Goal: Task Accomplishment & Management: Use online tool/utility

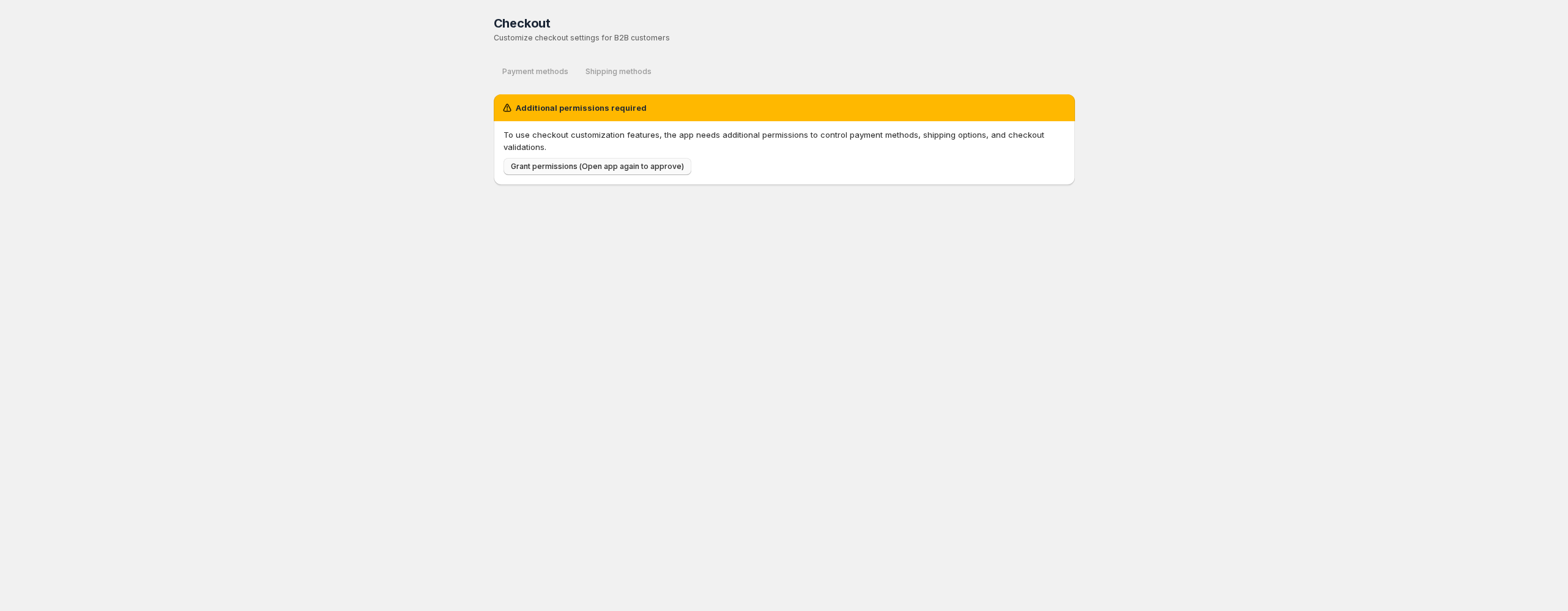
click at [576, 164] on span "Grant permissions (Open app again to approve)" at bounding box center [597, 166] width 173 height 10
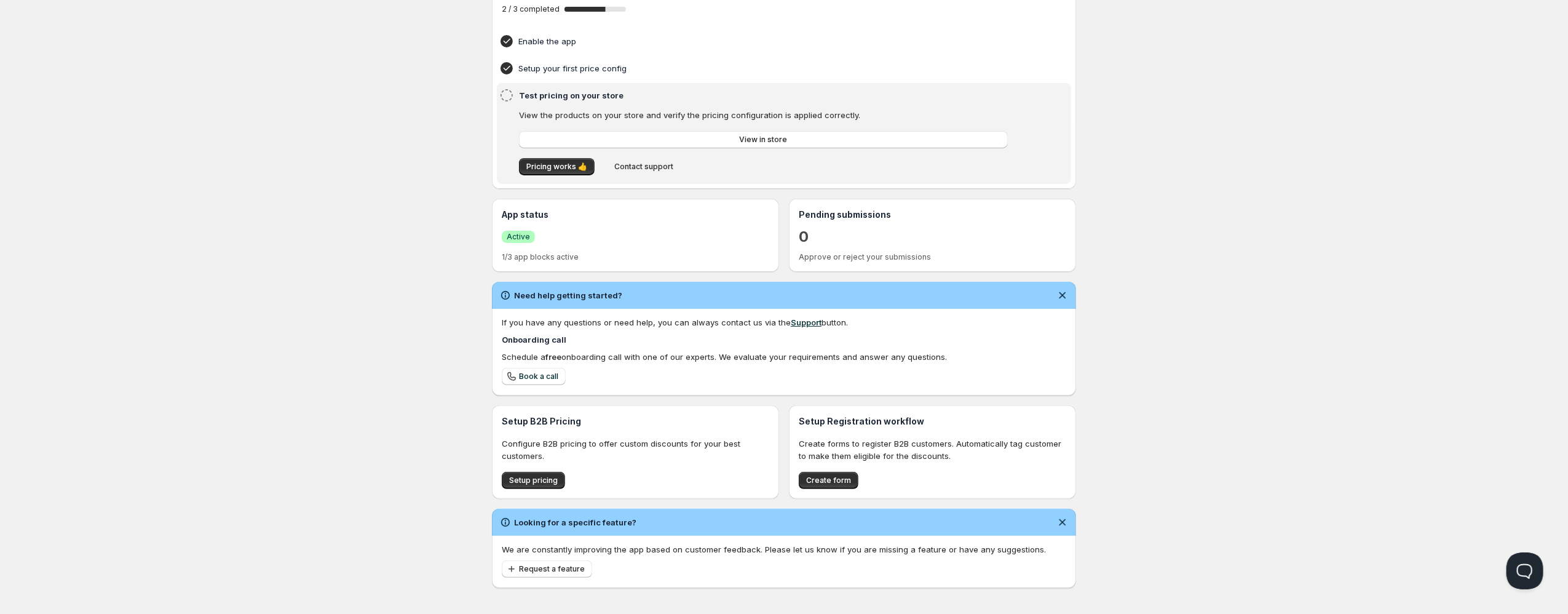
scroll to position [101, 0]
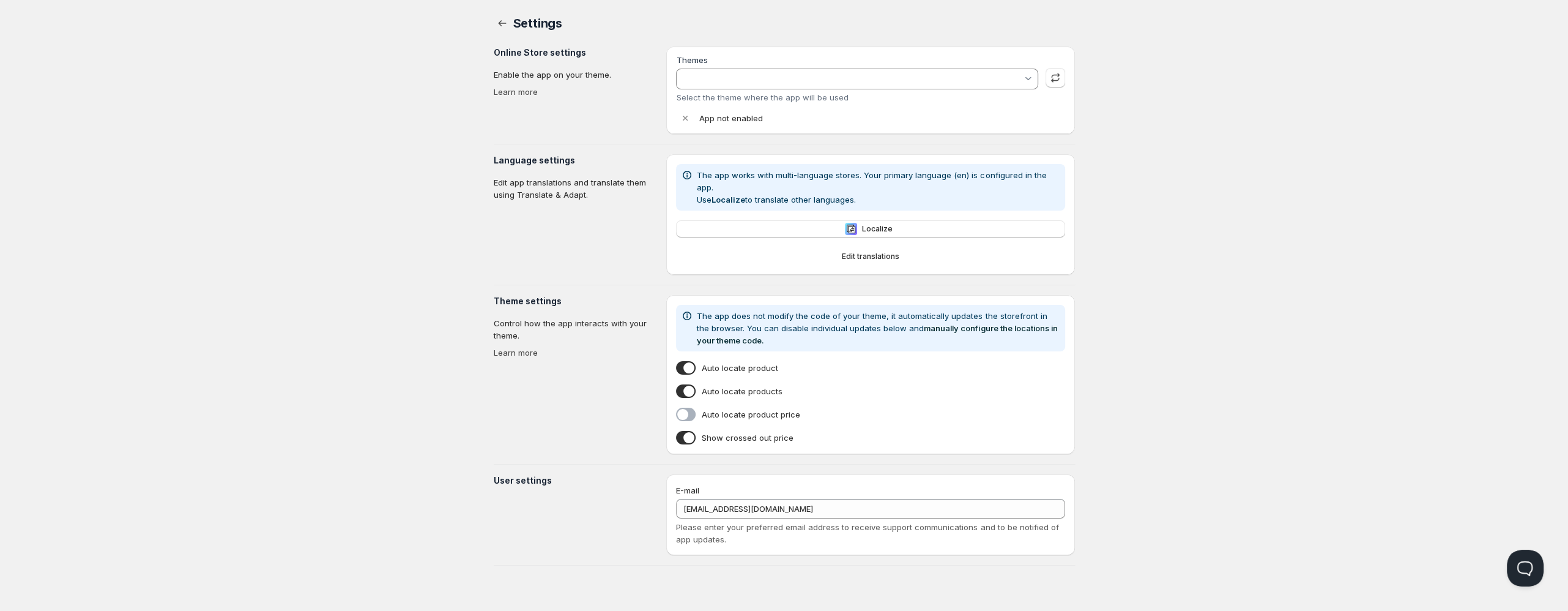
type input "Empire"
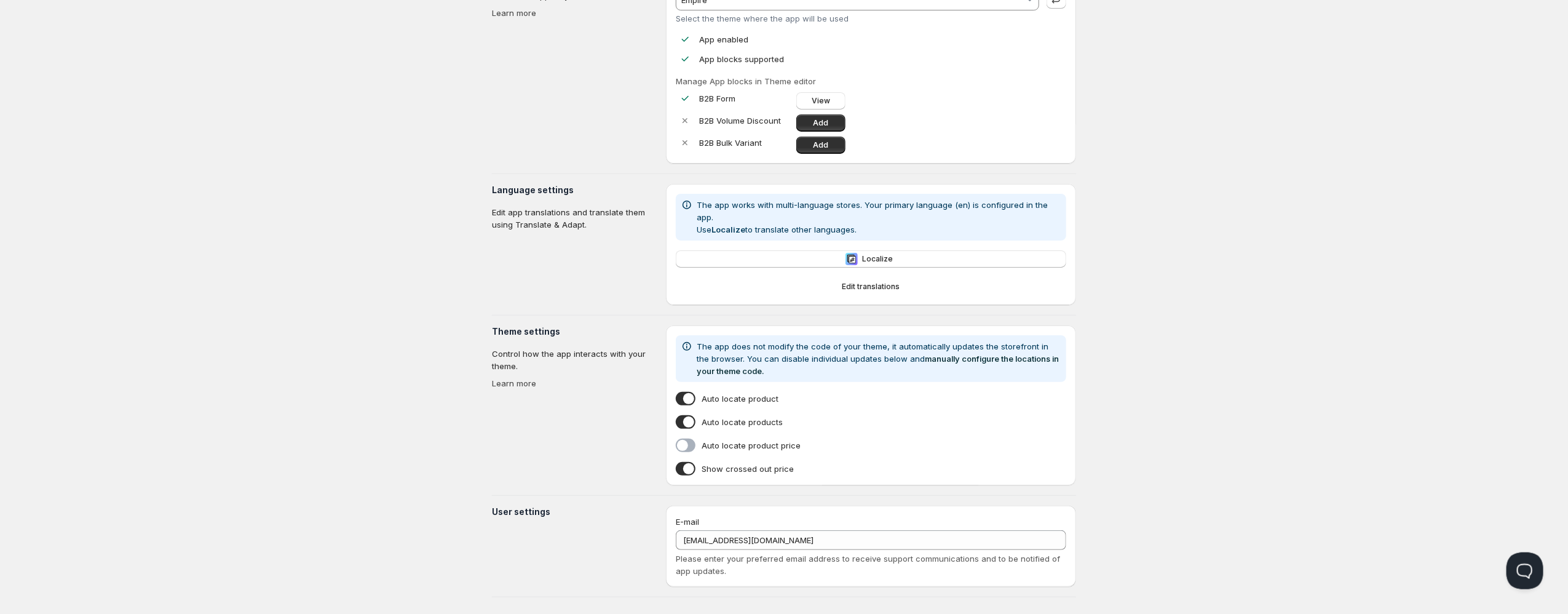
scroll to position [81, 0]
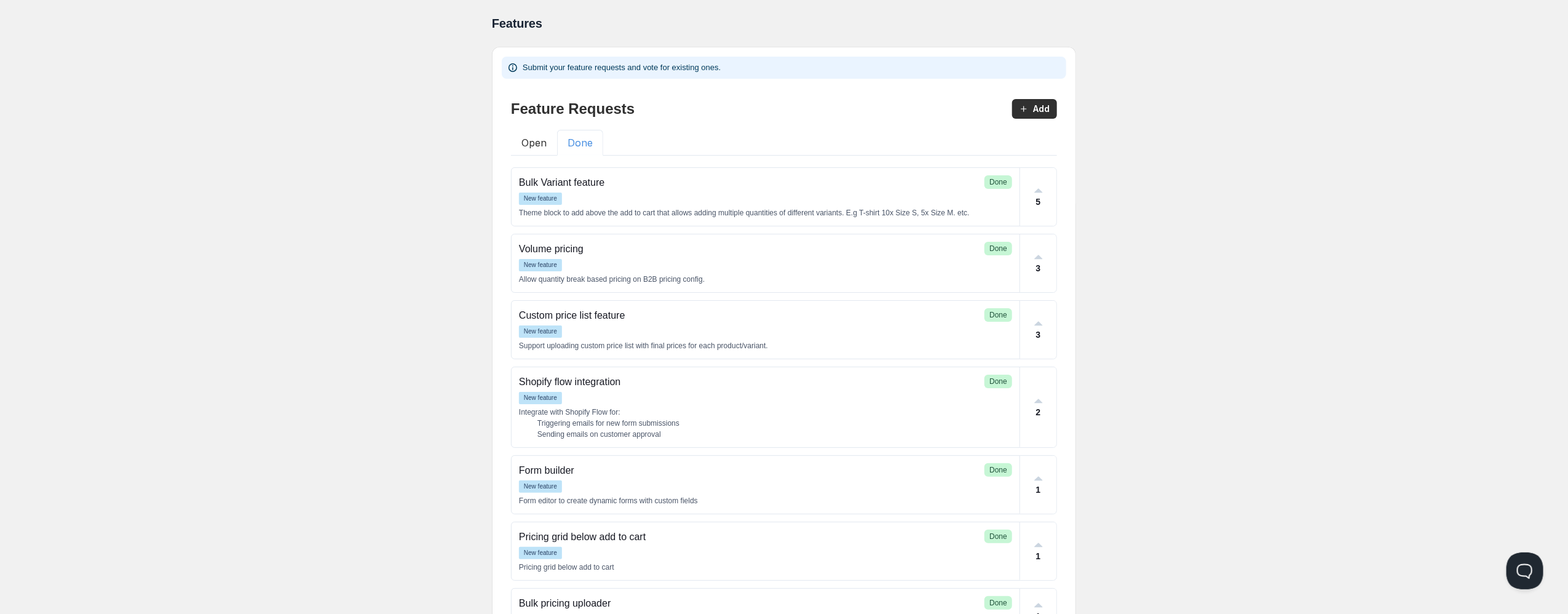
click at [569, 137] on button "Done" at bounding box center [580, 142] width 46 height 26
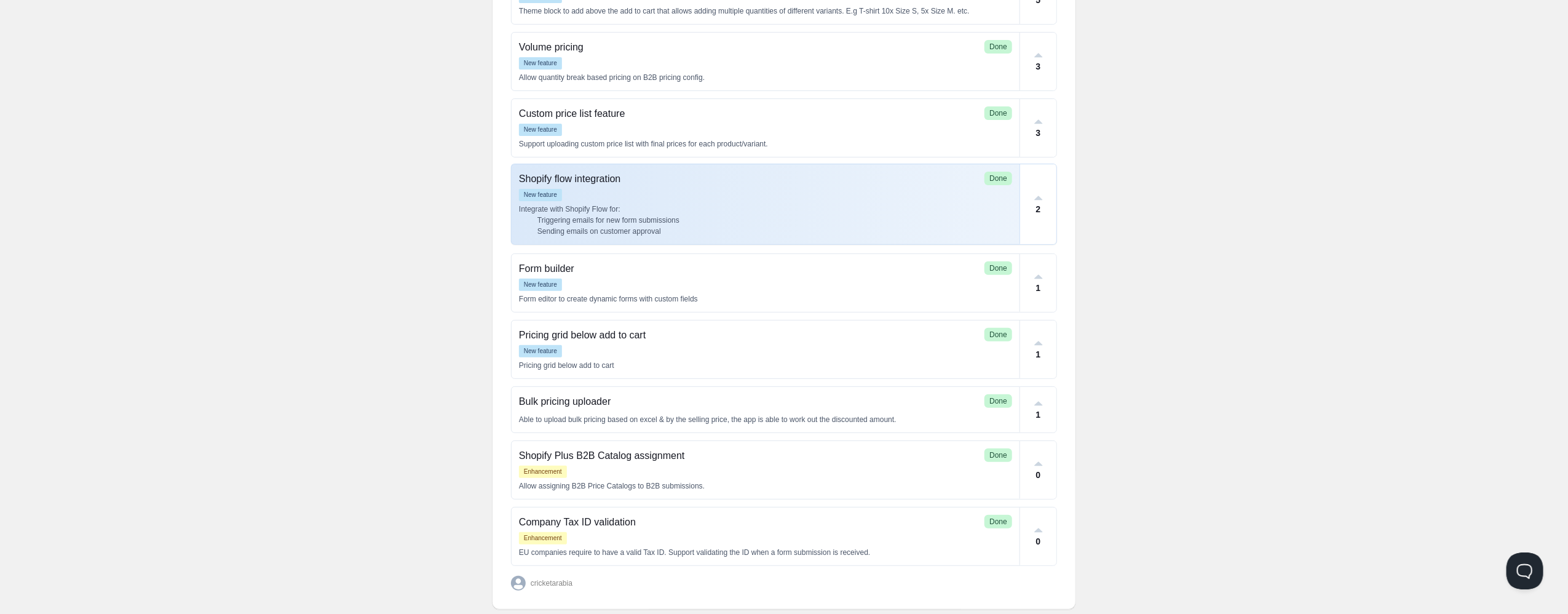
scroll to position [216, 0]
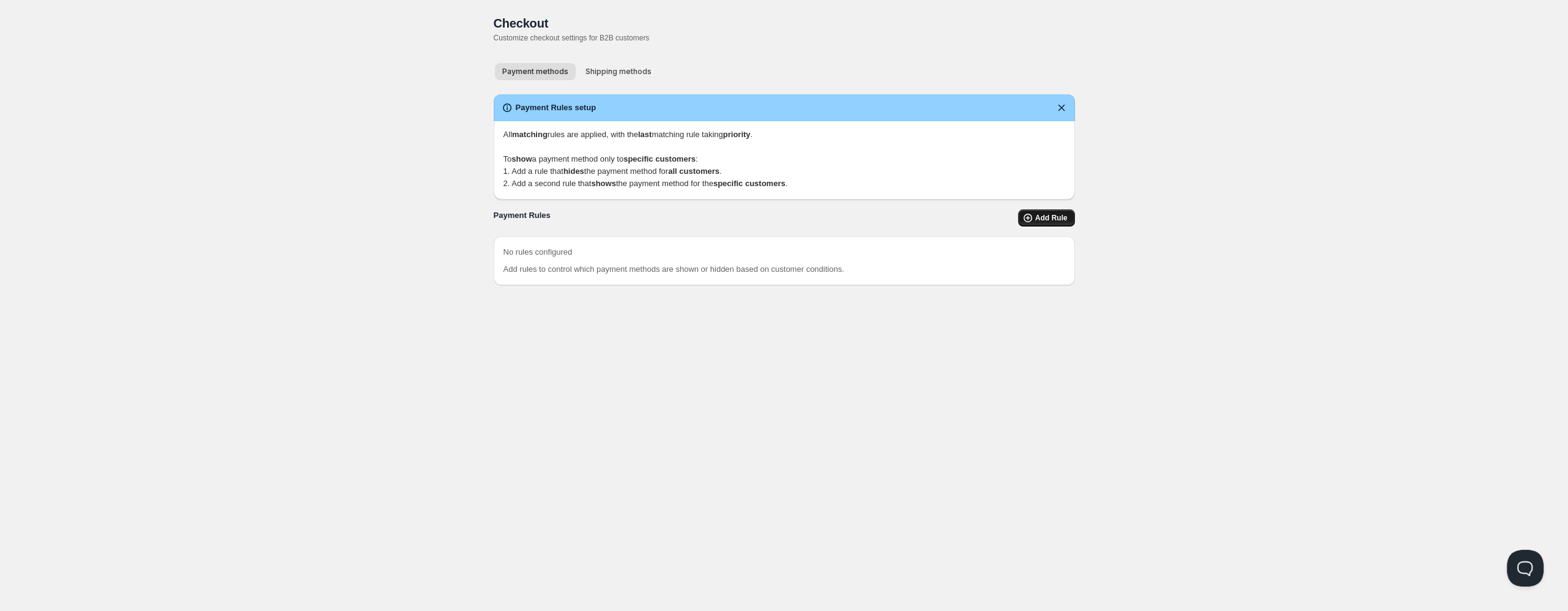
click at [1035, 221] on button "Add Rule" at bounding box center [1046, 218] width 57 height 17
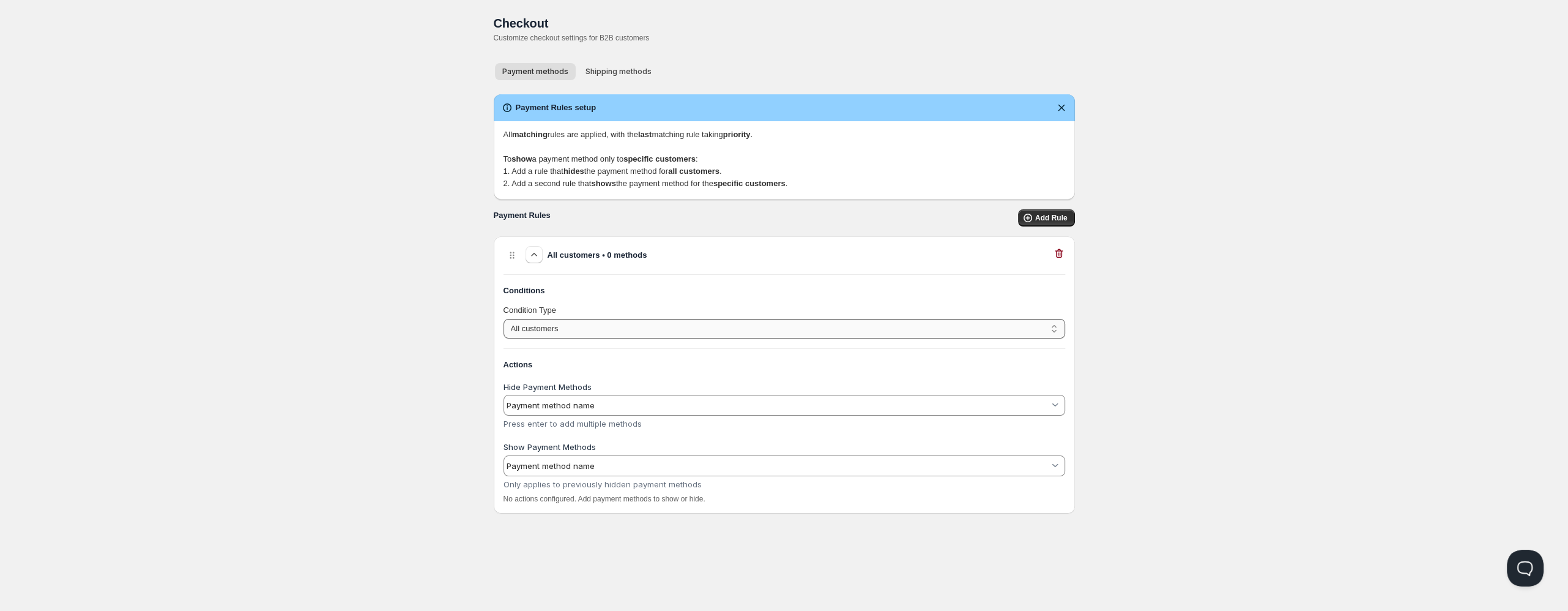
select select "1"
click option "Customer has tags" at bounding box center [0, 0] width 0 height 0
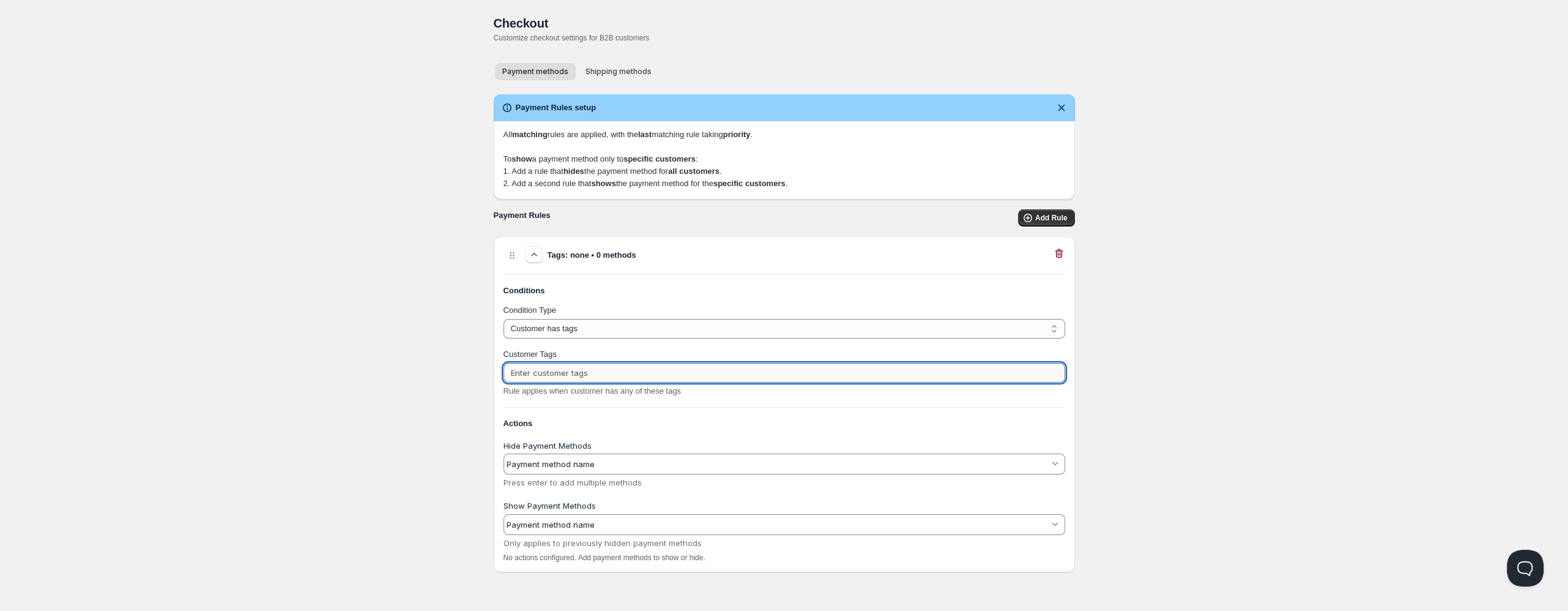
click at [596, 370] on input "Customer Tags" at bounding box center [784, 373] width 562 height 20
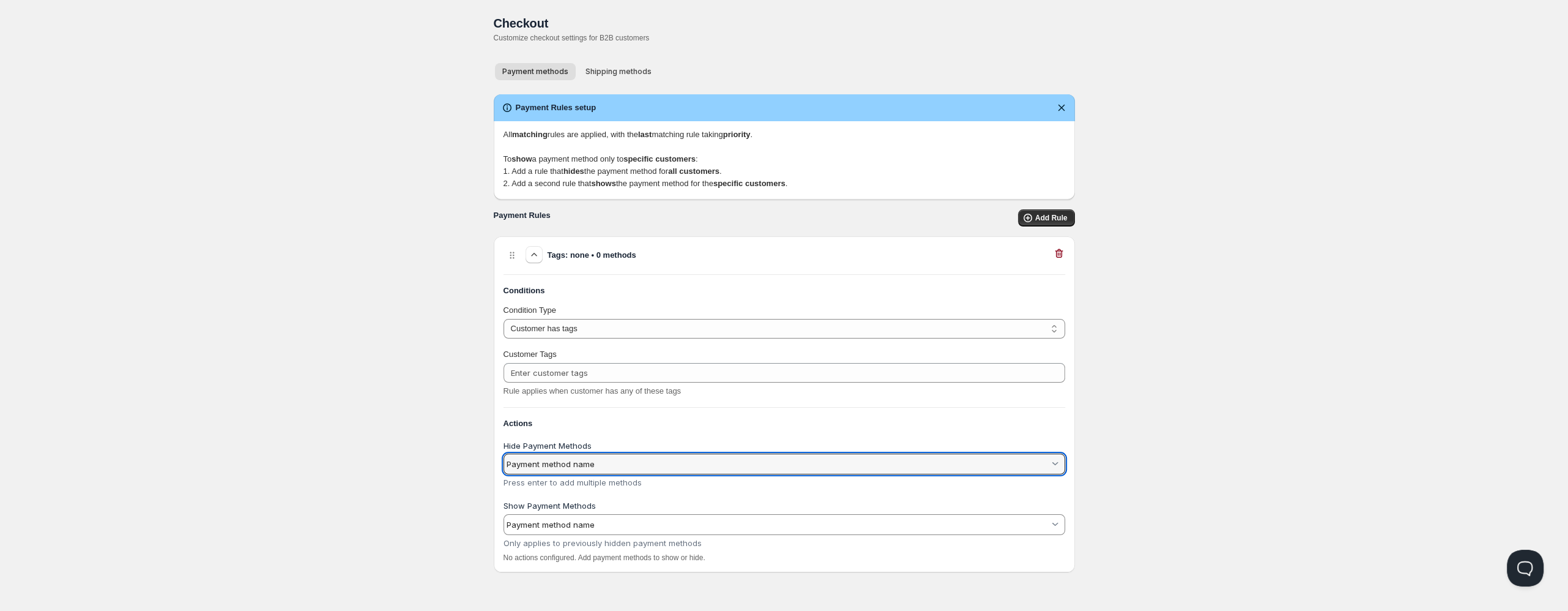
click at [612, 468] on input "Hide Payment Methods" at bounding box center [778, 464] width 543 height 20
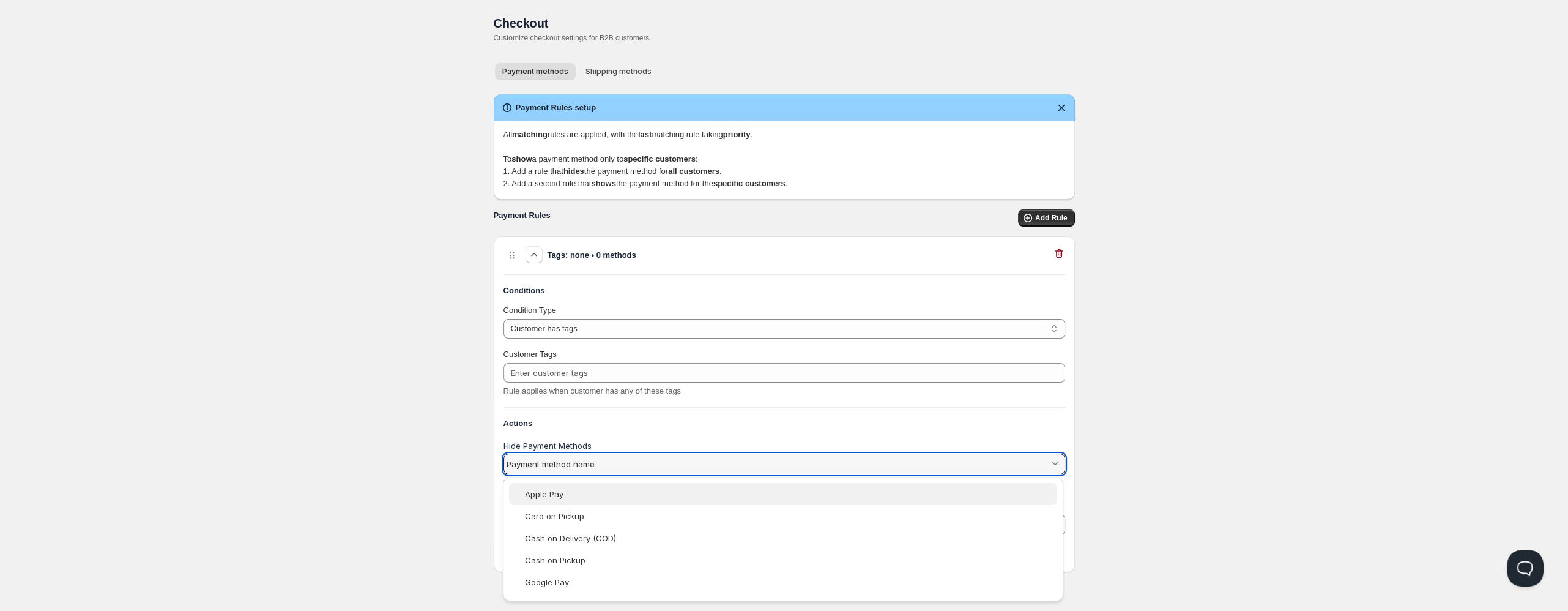
click at [583, 499] on vaadin-combo-box-item "Apple Pay" at bounding box center [783, 494] width 548 height 22
type vaadin-combo-box "Apple Pay"
type input "Apple Pay"
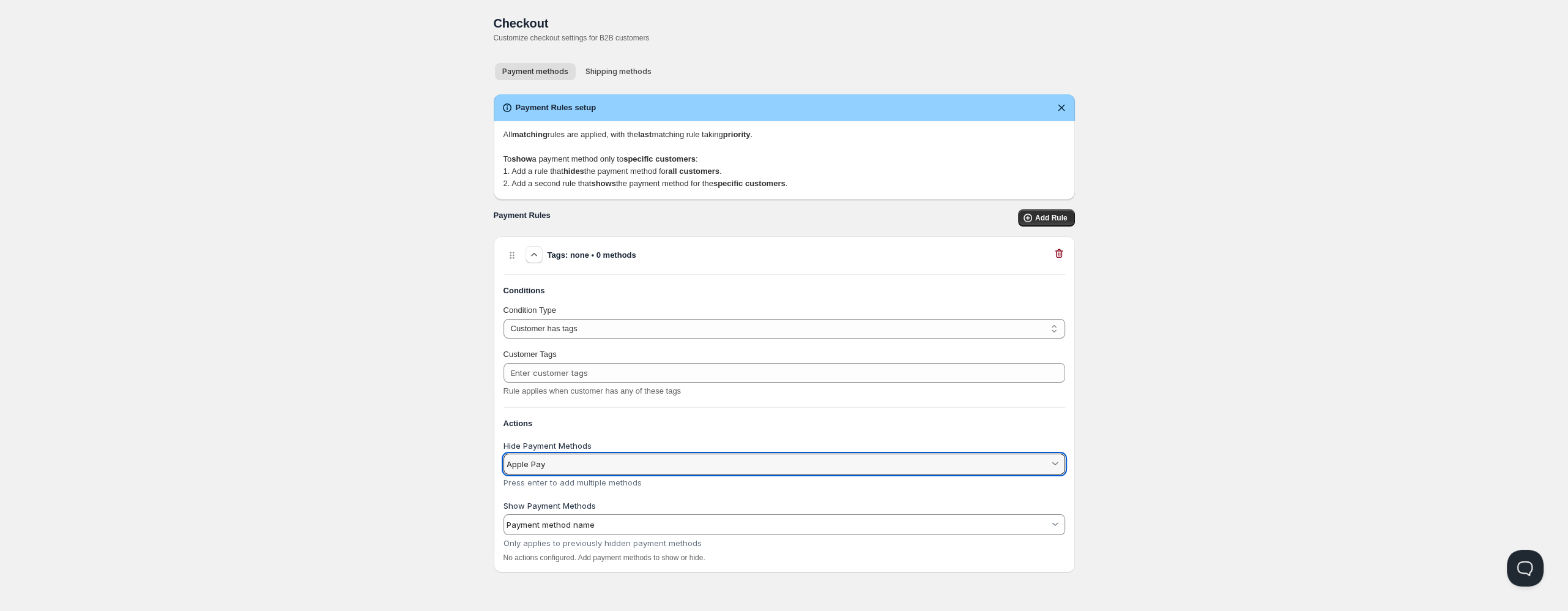
click at [634, 456] on input "Apple Pay" at bounding box center [778, 464] width 543 height 20
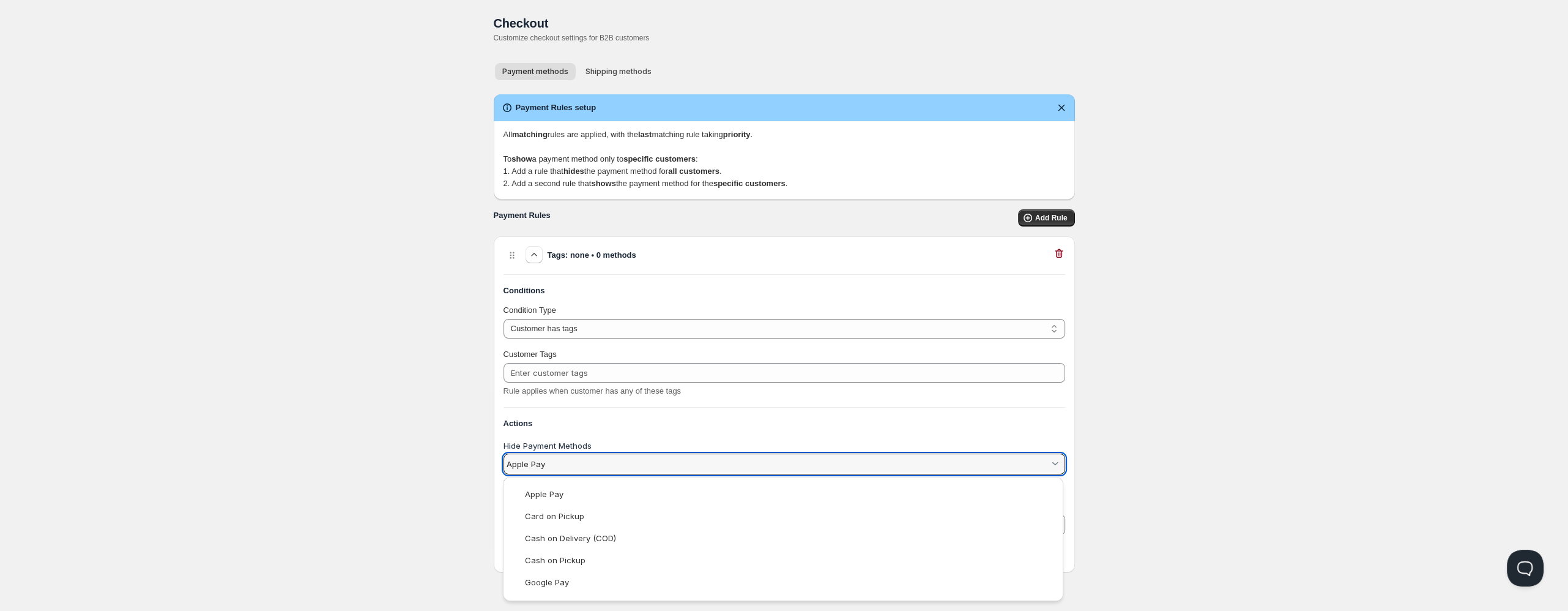
click at [428, 493] on html "Home Pricing Price lists Checkout Forms Submissions Settings Features Plans Che…" at bounding box center [784, 305] width 1568 height 611
